Goal: Find specific page/section: Find specific page/section

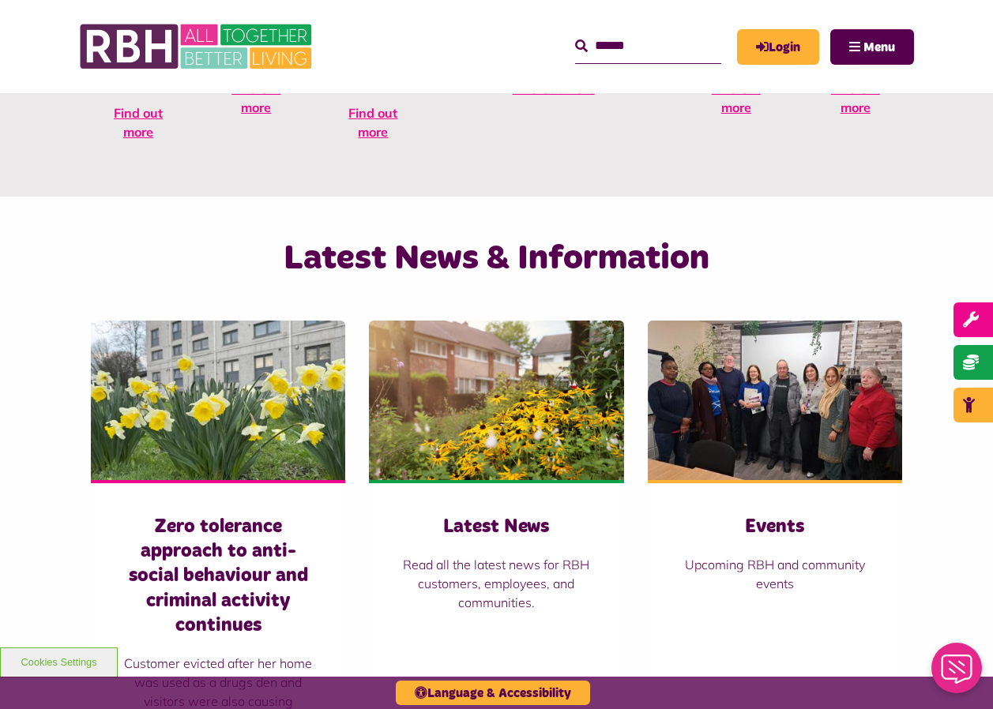
scroll to position [869, 0]
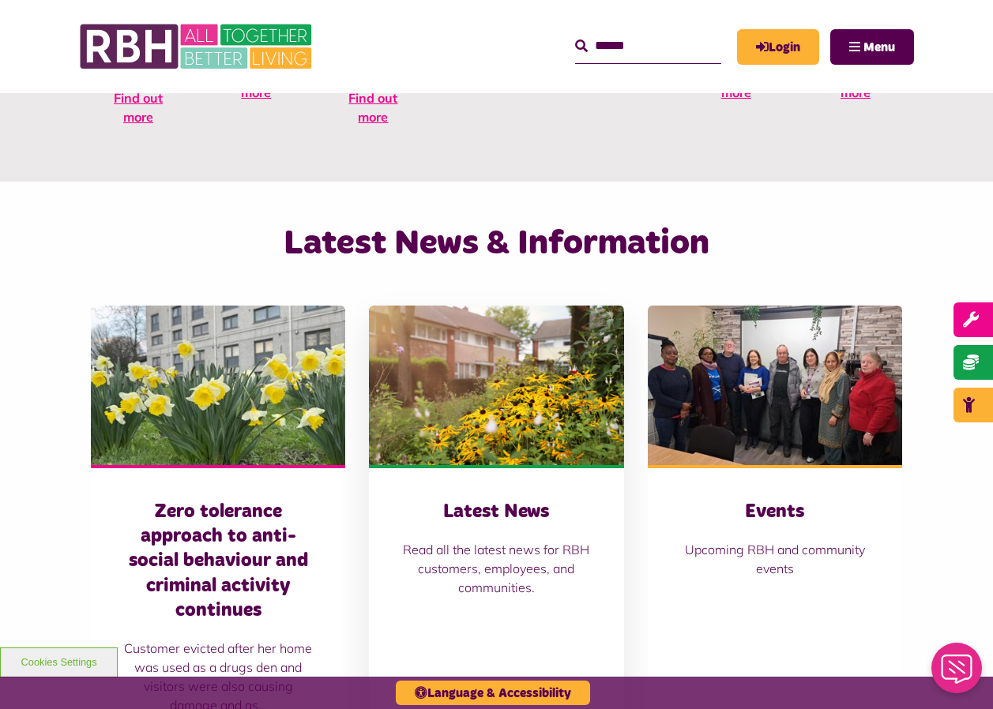
click at [561, 465] on div "Latest News Read all the latest news for RBH customers, employees, and communit…" at bounding box center [496, 633] width 254 height 336
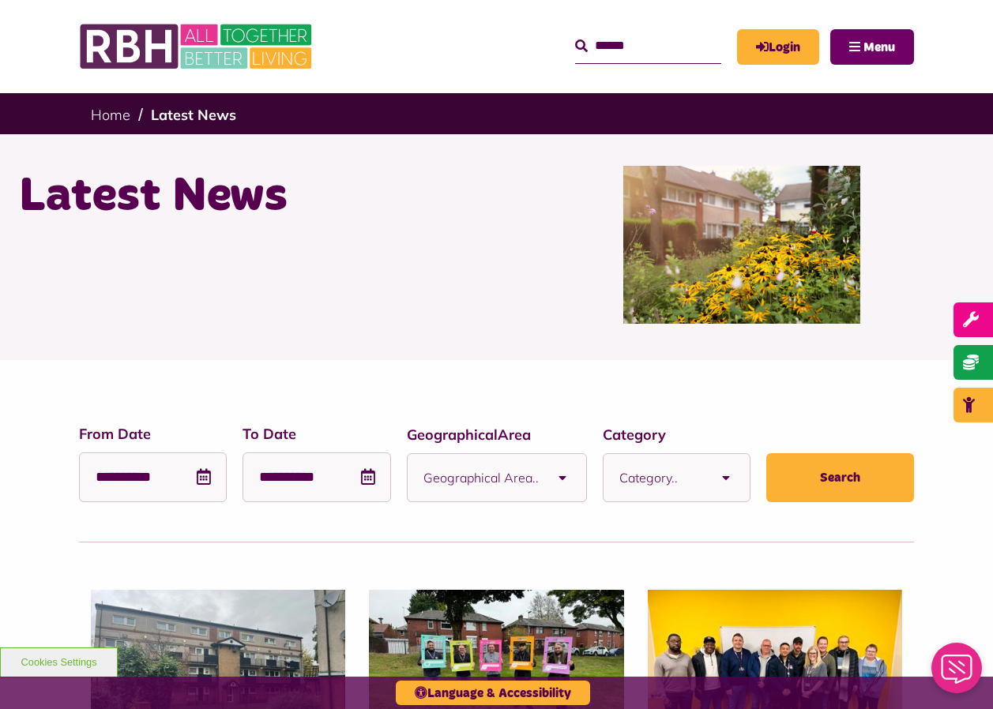
click at [886, 41] on span "Menu" at bounding box center [879, 47] width 32 height 13
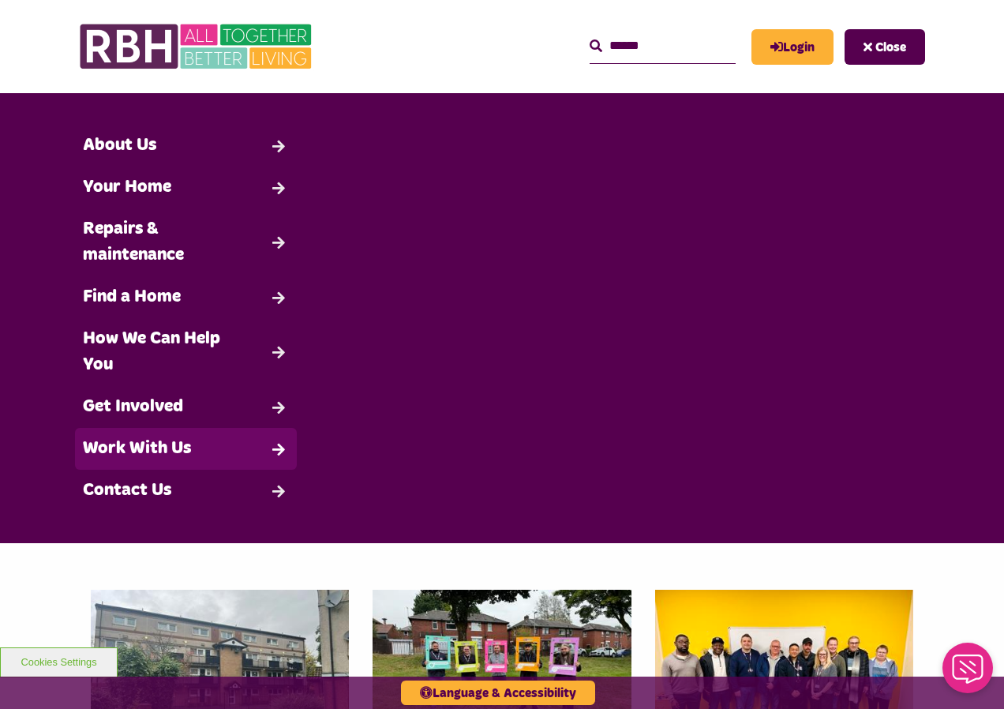
click at [152, 452] on link "Work With Us" at bounding box center [186, 449] width 222 height 42
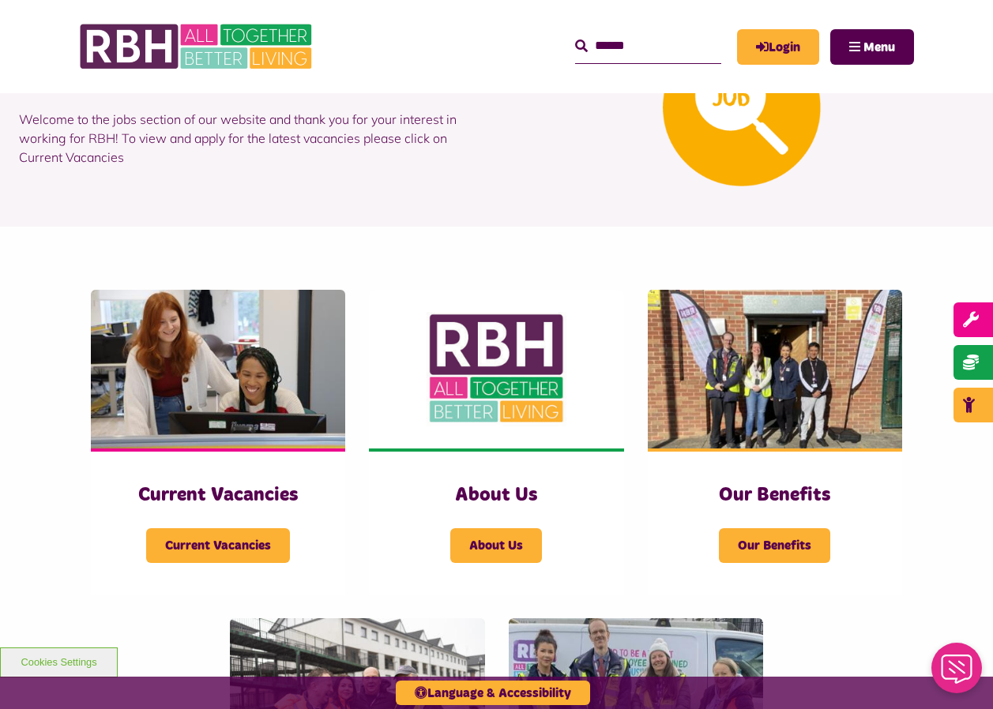
scroll to position [158, 0]
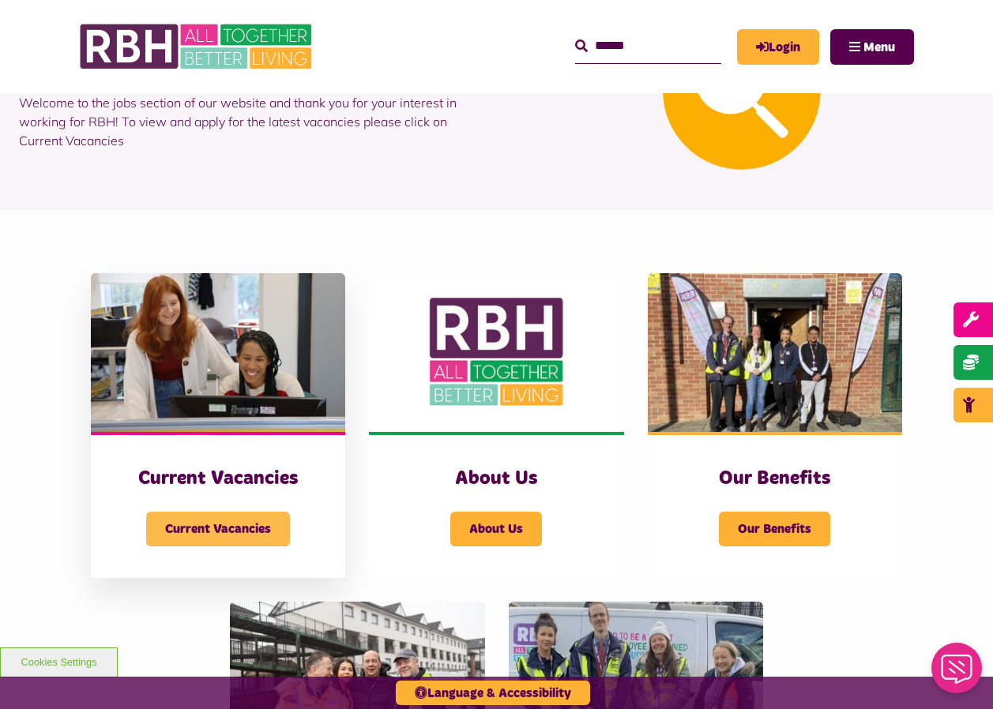
click at [226, 519] on span "Current Vacancies" at bounding box center [218, 529] width 144 height 35
